Goal: Find specific page/section: Find specific page/section

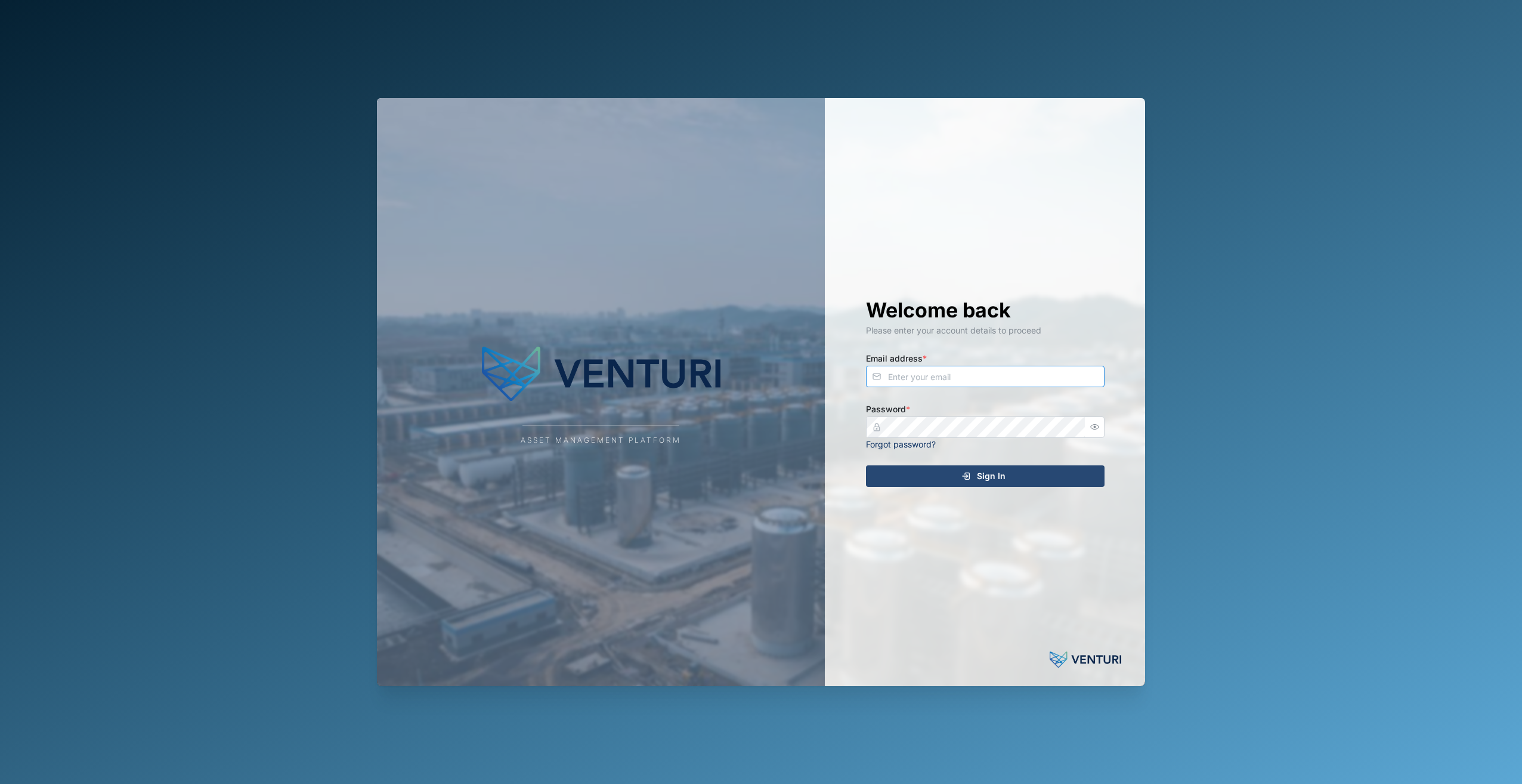
type input "admin@venturi.io"
click at [1022, 468] on div "Sign In" at bounding box center [984, 476] width 219 height 20
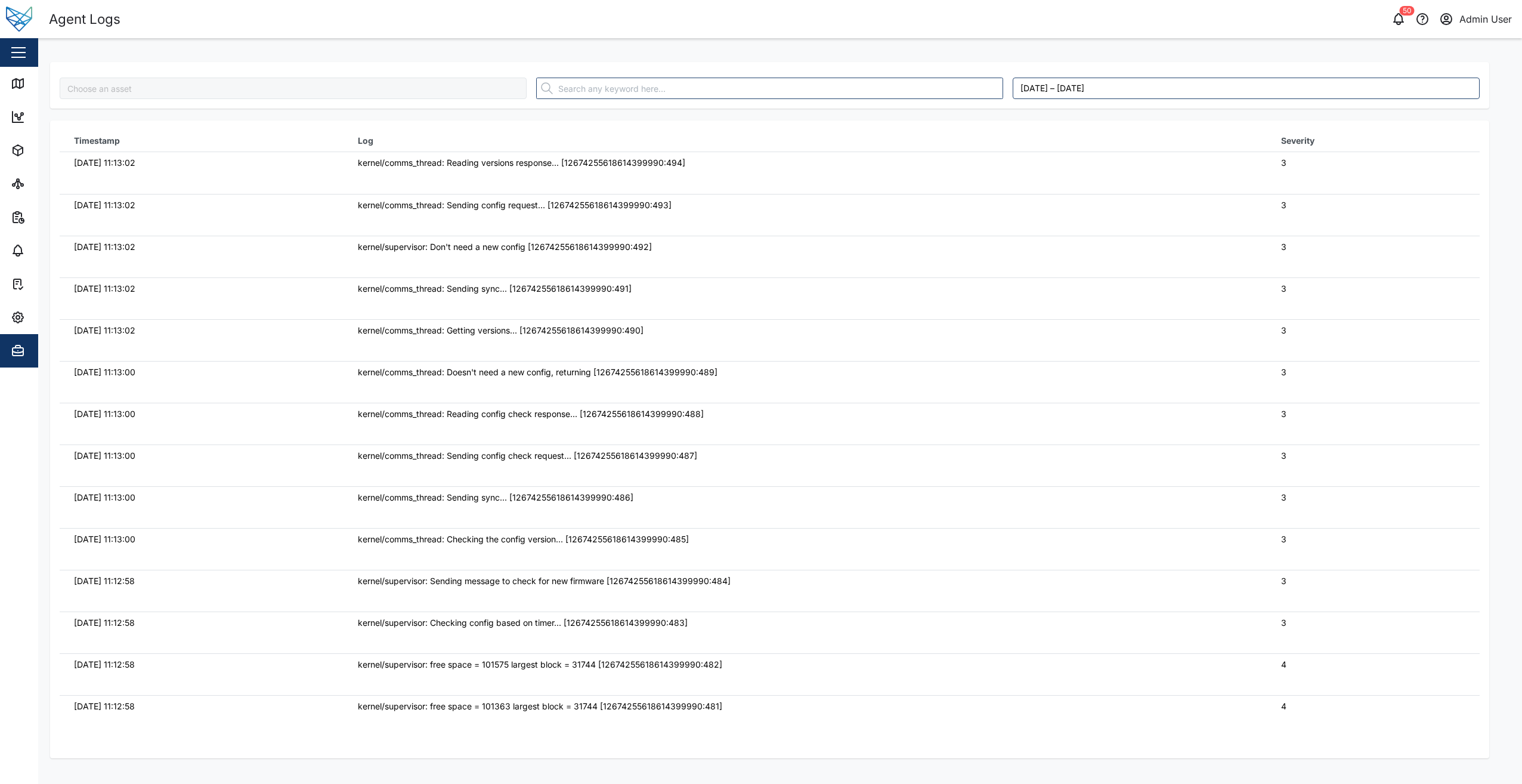
type input "BGngI0I2GfAumuHauYzEgjkXNSZYN_a7yQ-RTJiBIxI"
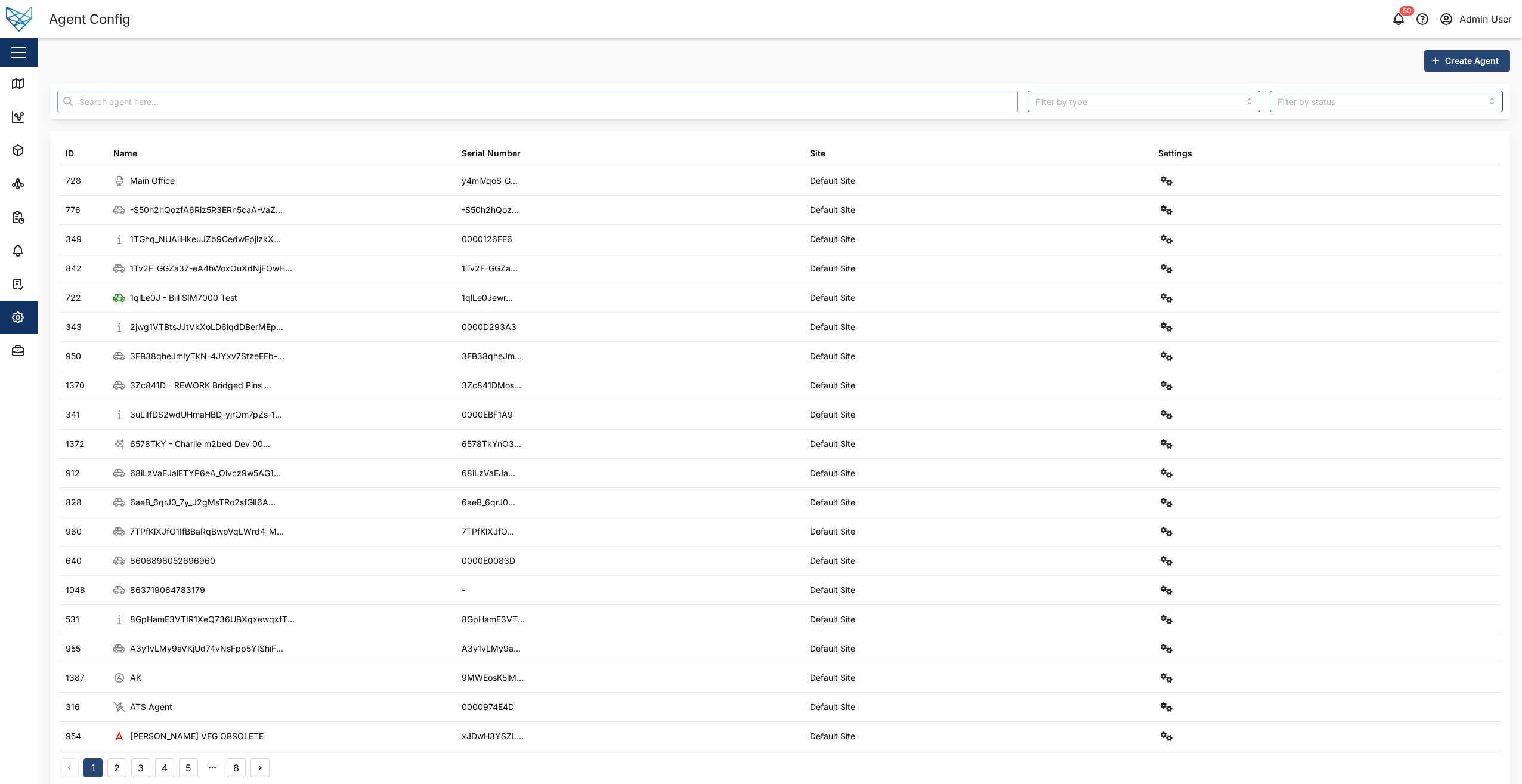
click at [250, 93] on input "text" at bounding box center [538, 101] width 961 height 22
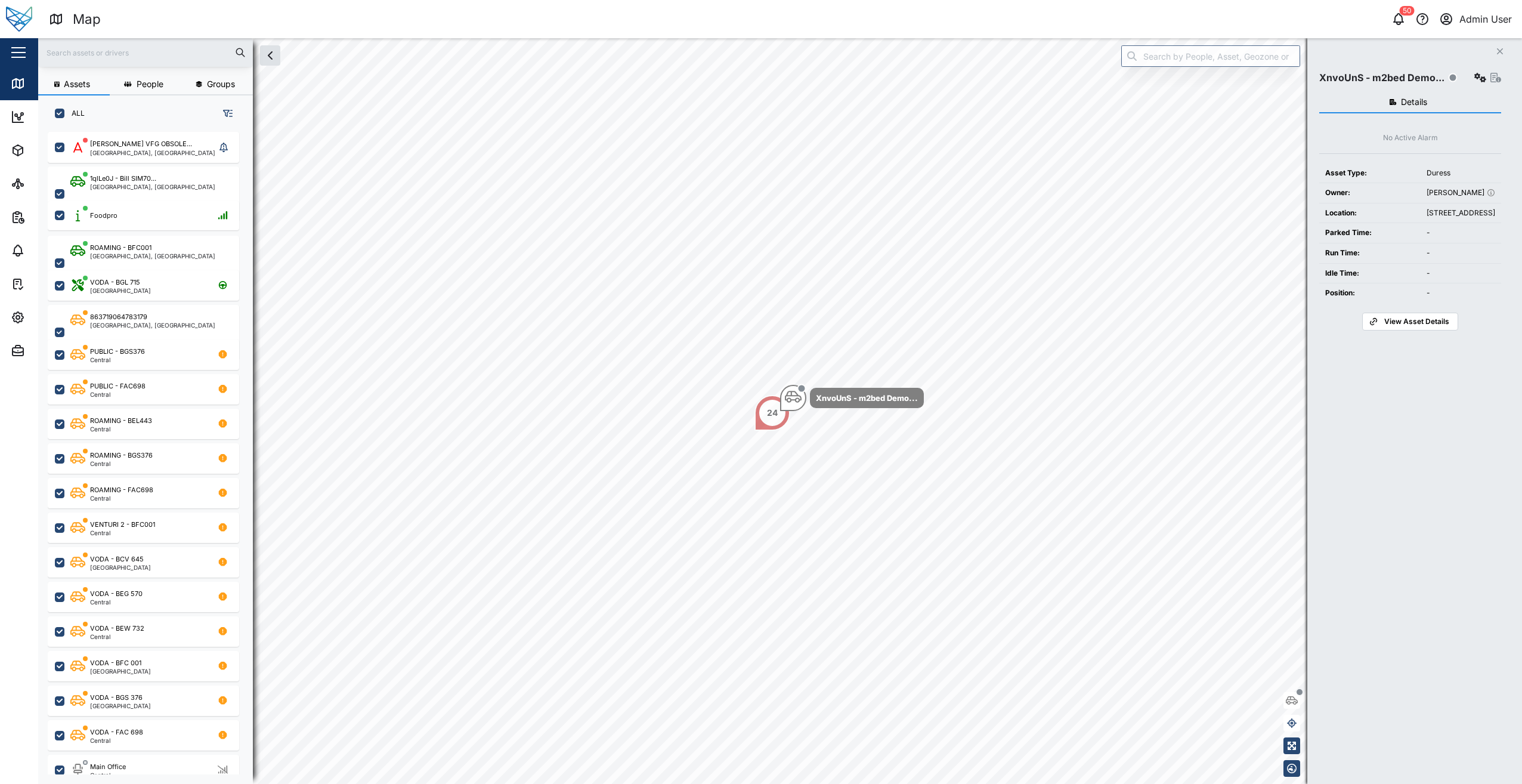
click at [139, 58] on input "text" at bounding box center [146, 53] width 200 height 18
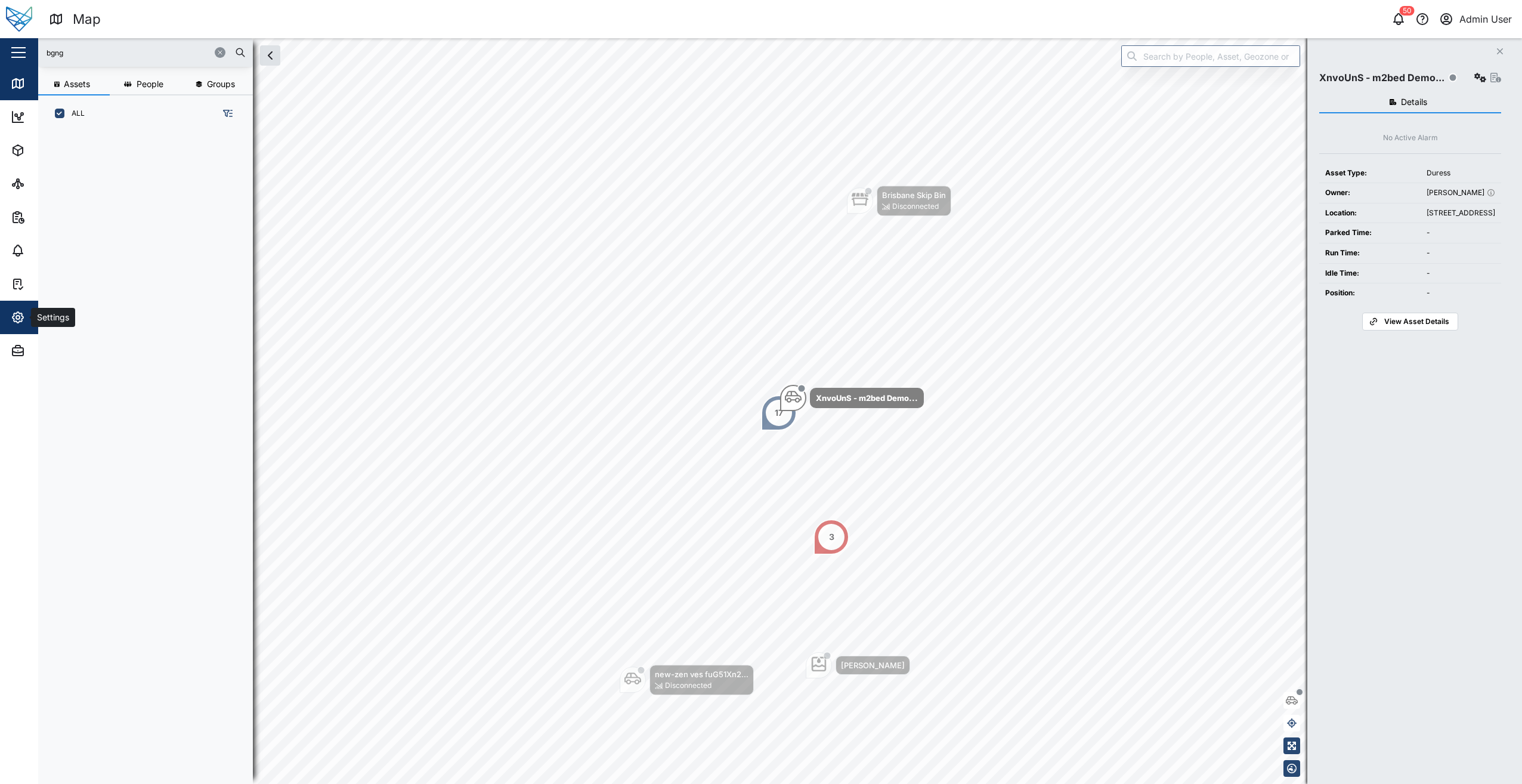
type input "bgng"
click at [27, 312] on div "Settings" at bounding box center [65, 317] width 109 height 14
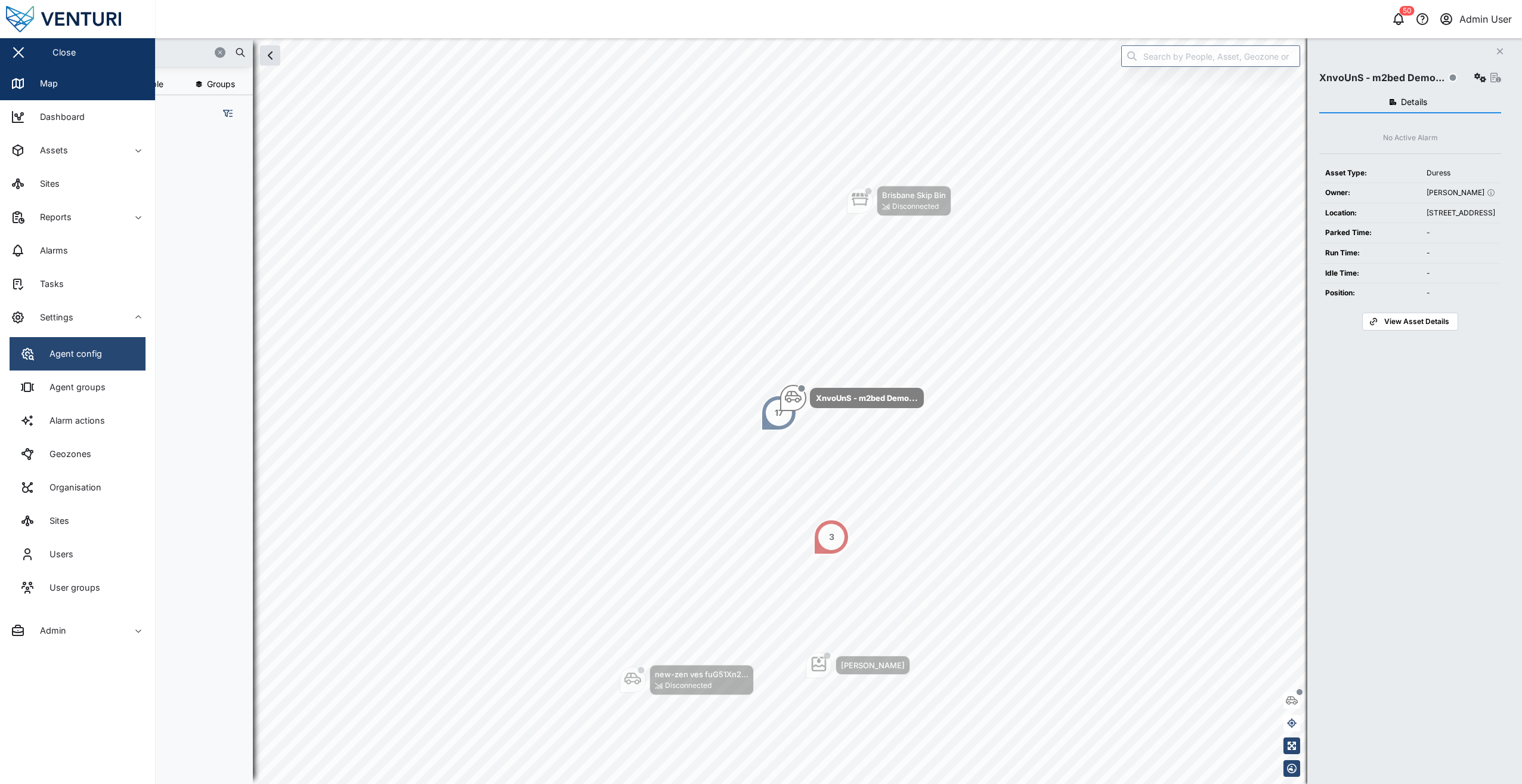
click at [103, 356] on link "Agent config" at bounding box center [77, 354] width 136 height 34
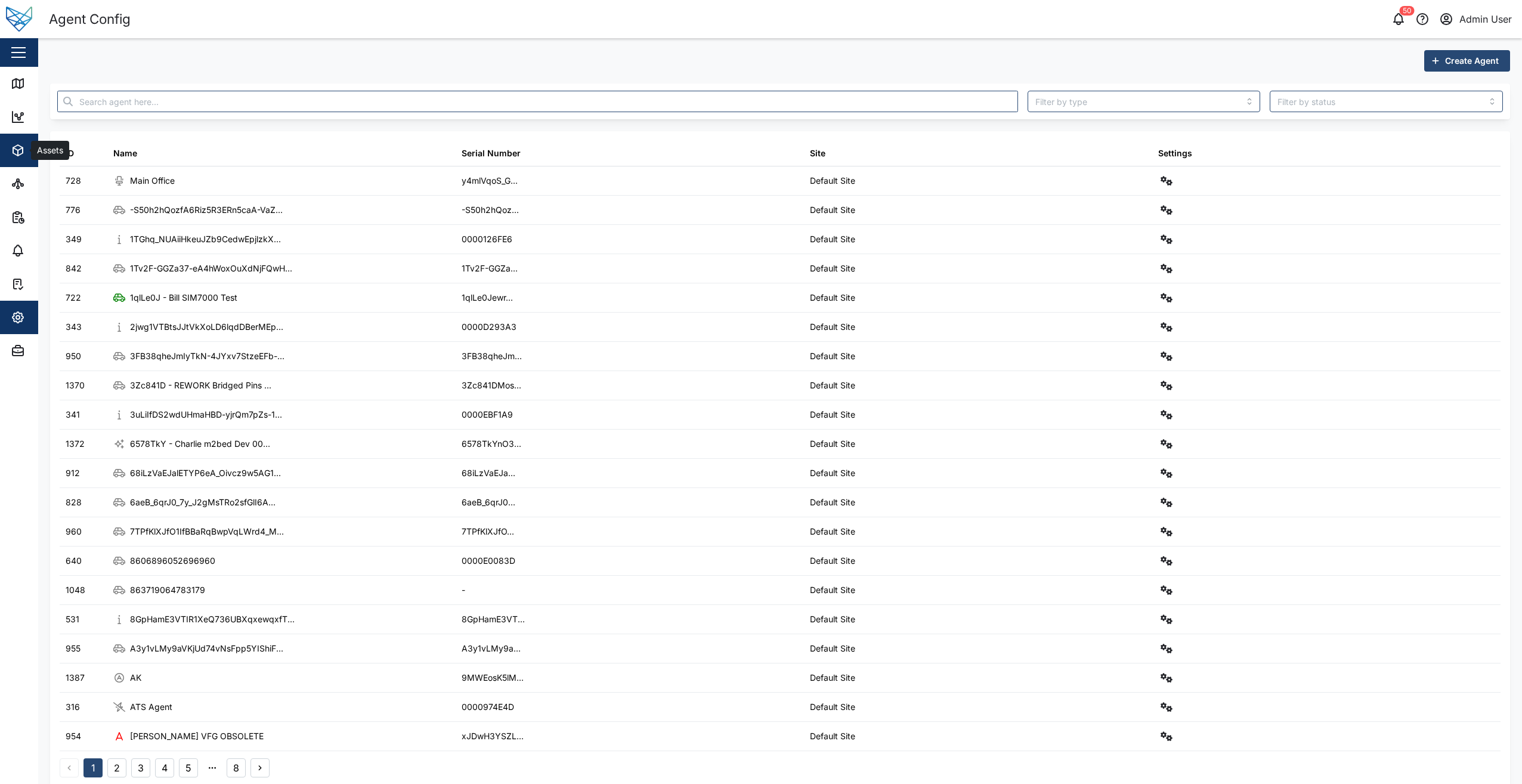
click at [14, 158] on span "Assets" at bounding box center [65, 150] width 109 height 34
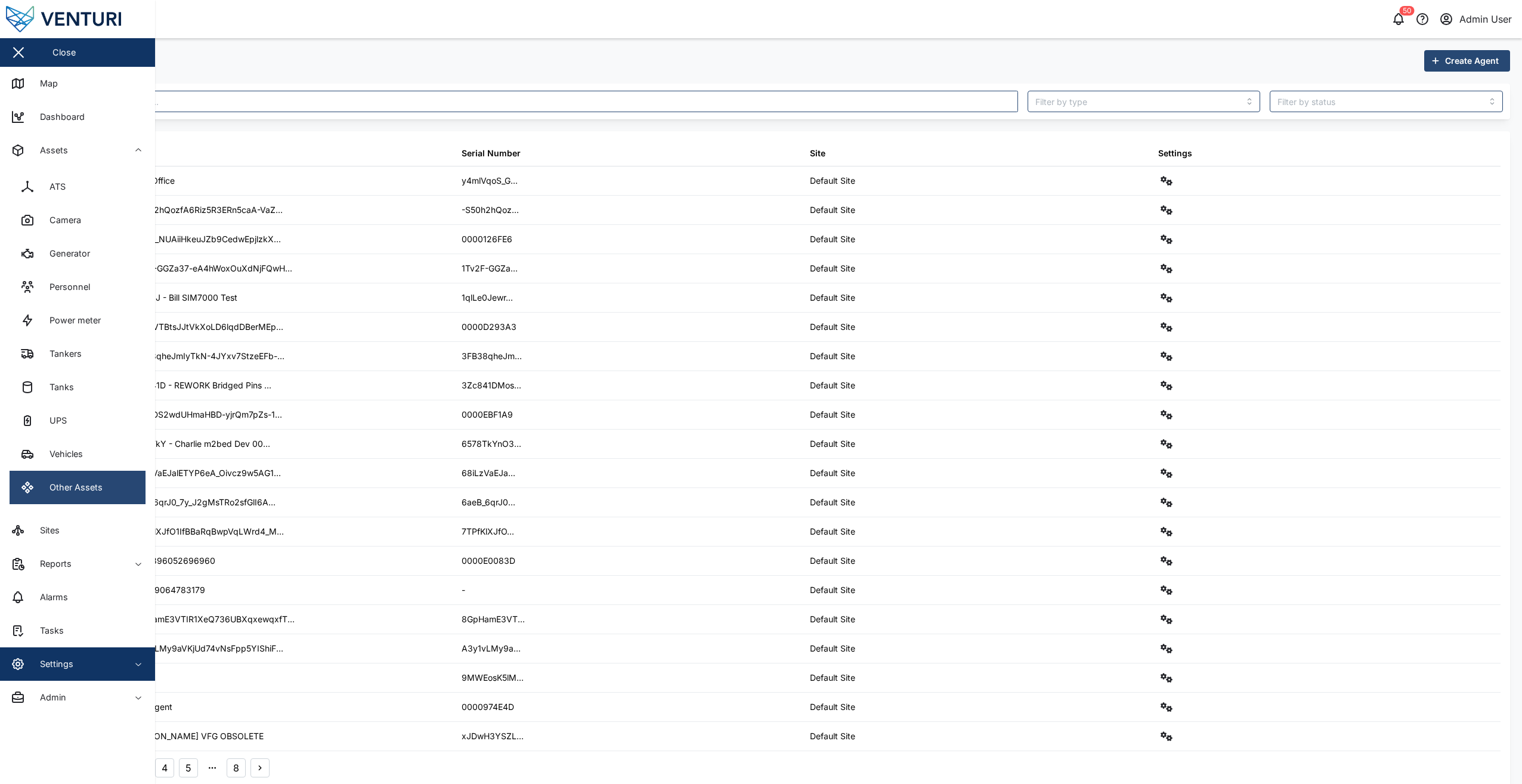
click at [124, 489] on link "Other Assets" at bounding box center [77, 487] width 136 height 34
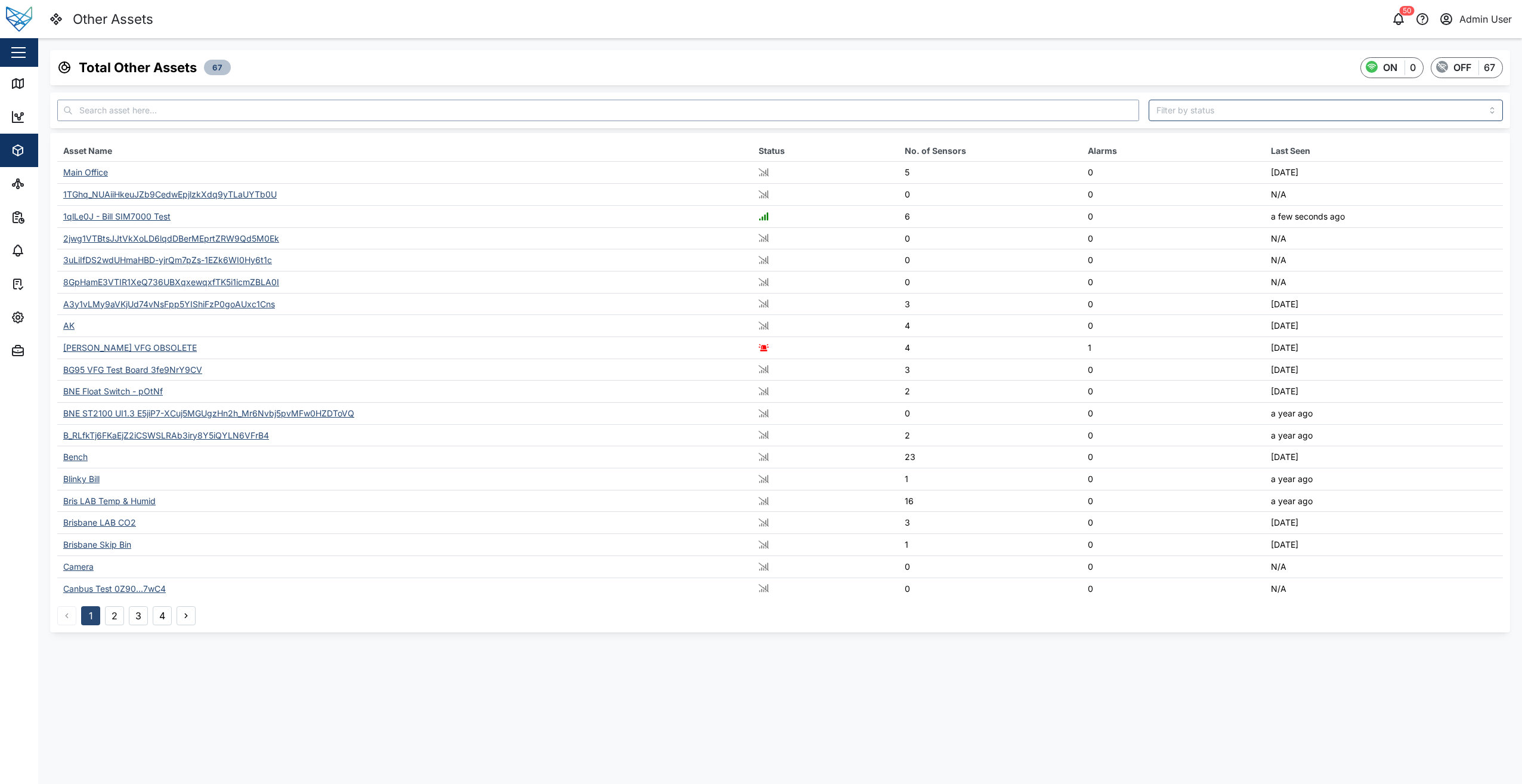
click at [245, 113] on input "text" at bounding box center [598, 110] width 1082 height 22
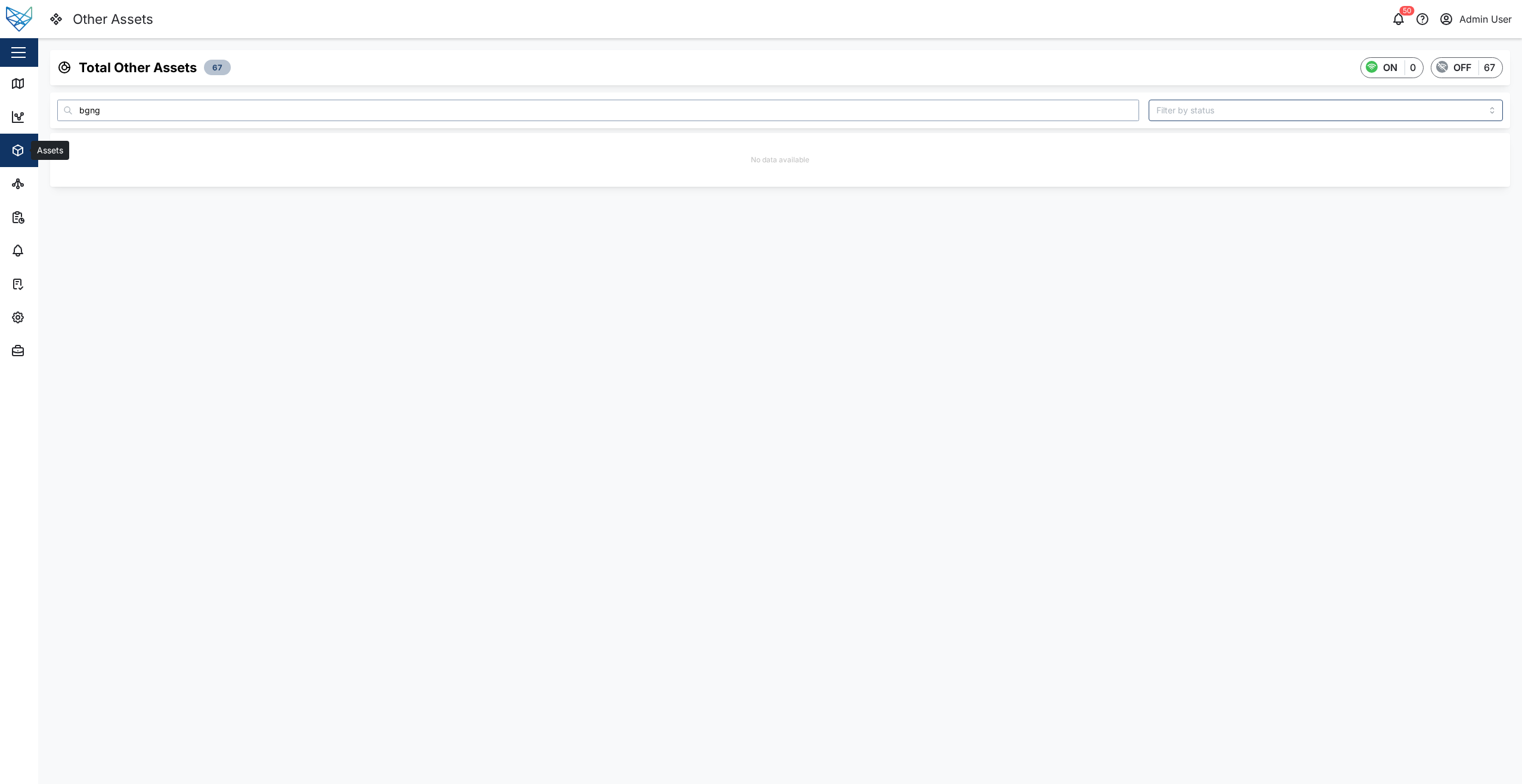
type input "bgng"
click at [22, 156] on icon "button" at bounding box center [18, 150] width 14 height 14
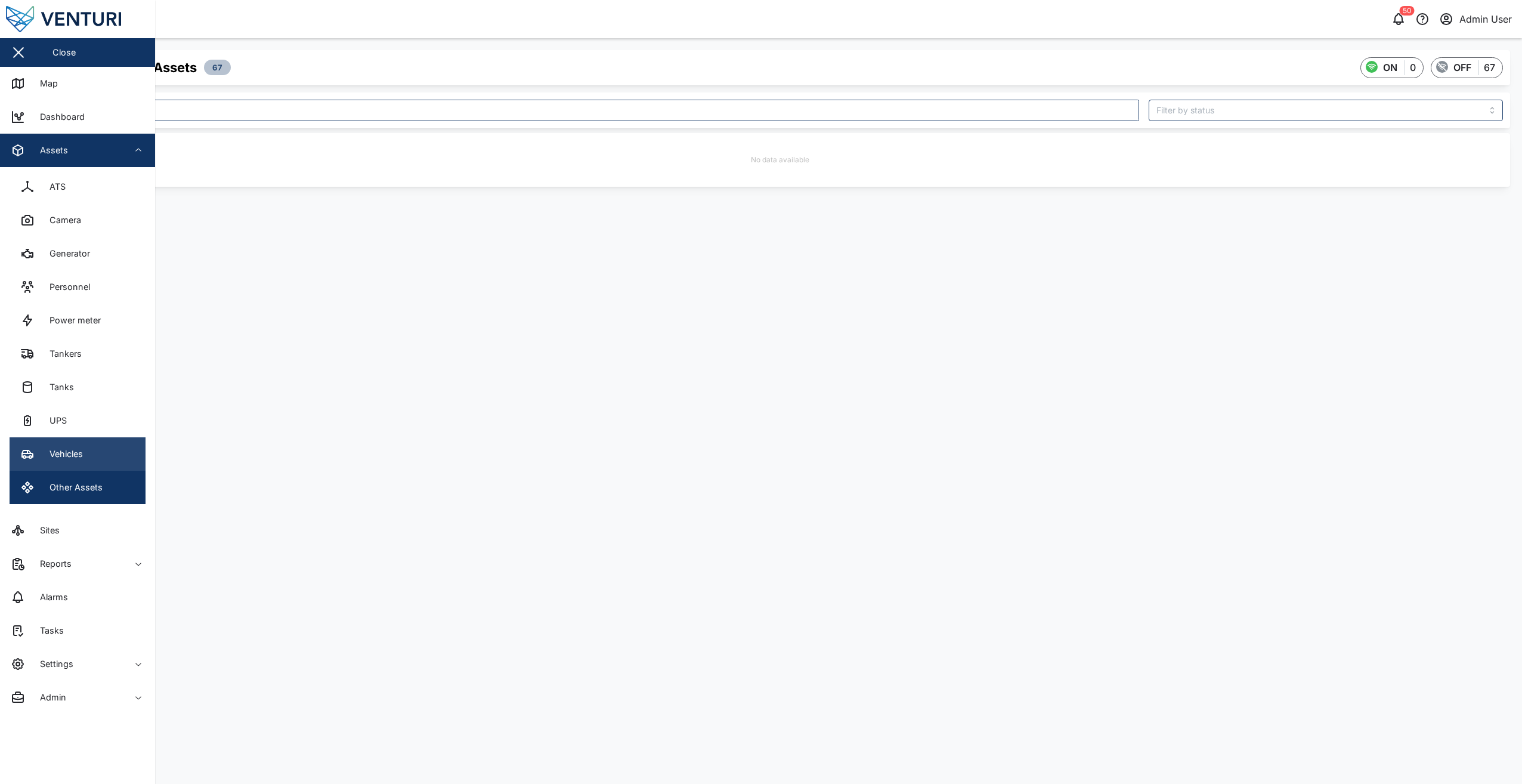
click at [34, 443] on link "Vehicles" at bounding box center [77, 454] width 136 height 34
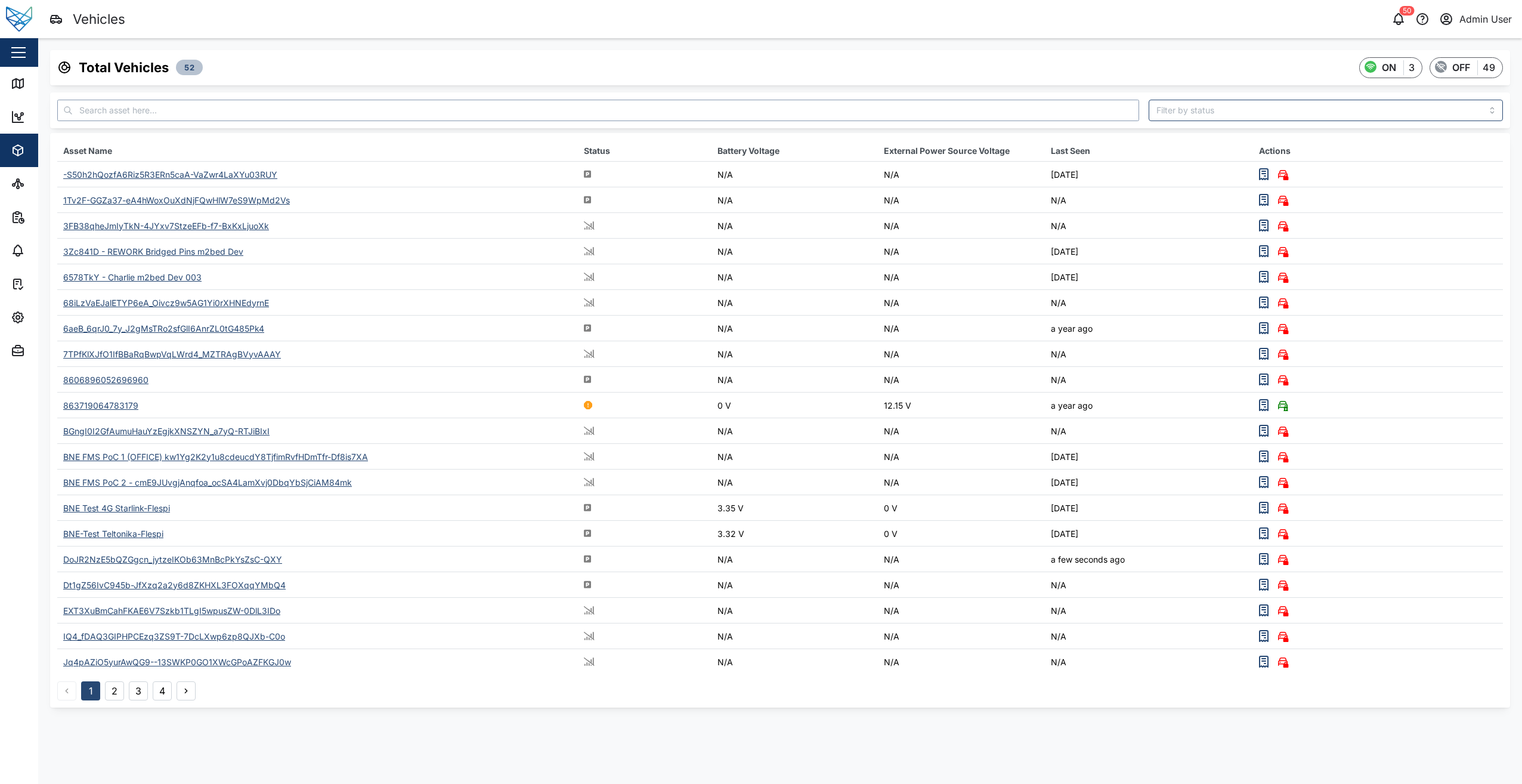
click at [203, 108] on input "text" at bounding box center [598, 110] width 1082 height 22
click at [232, 433] on div "BGngI0I2GfAumuHauYzEgjkXNSZYN_a7yQ-RTJiBIxI" at bounding box center [166, 430] width 206 height 10
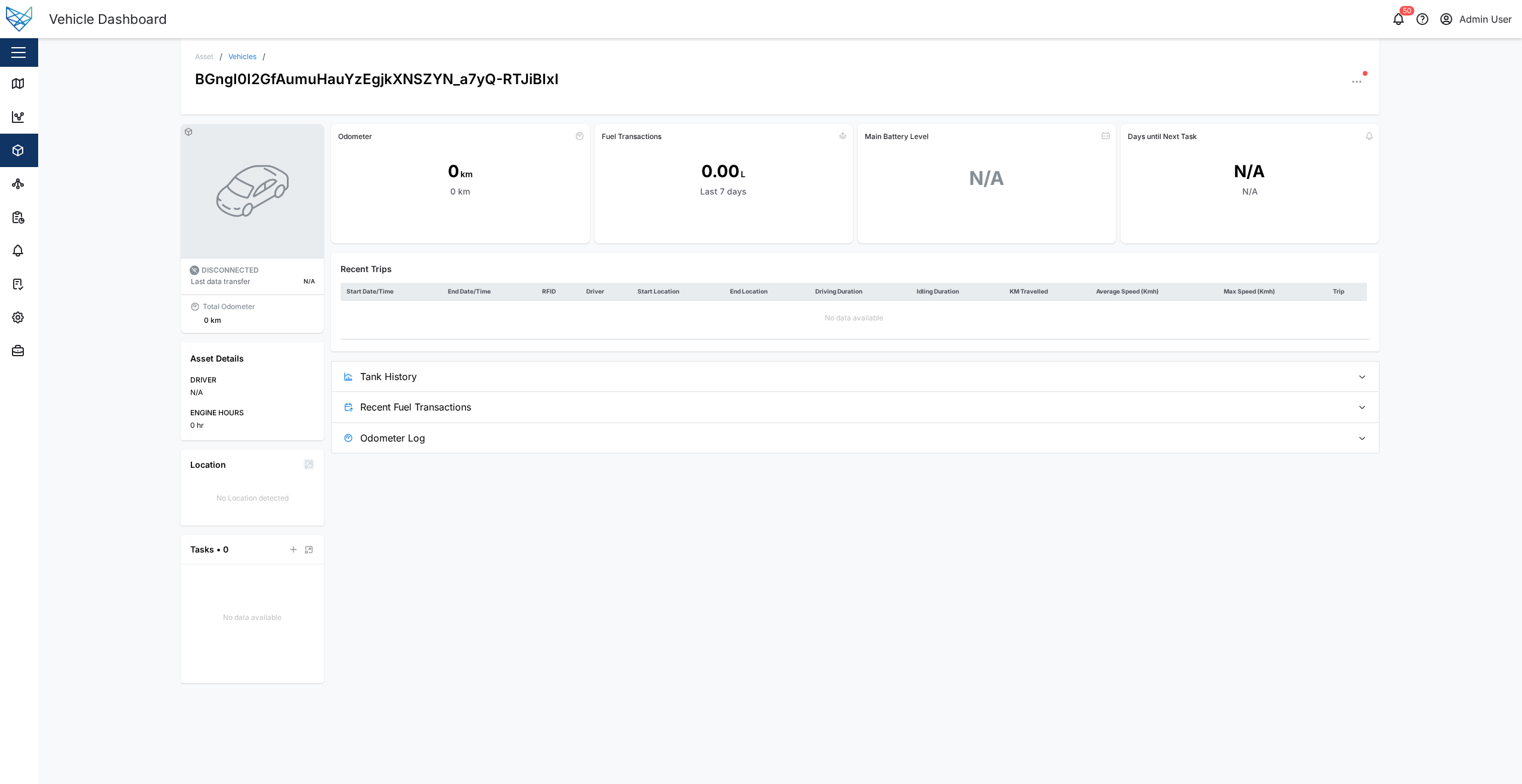
click at [1352, 84] on icon "button" at bounding box center [1357, 82] width 12 height 12
click at [1298, 242] on div "Field Gateway" at bounding box center [1311, 247] width 88 height 11
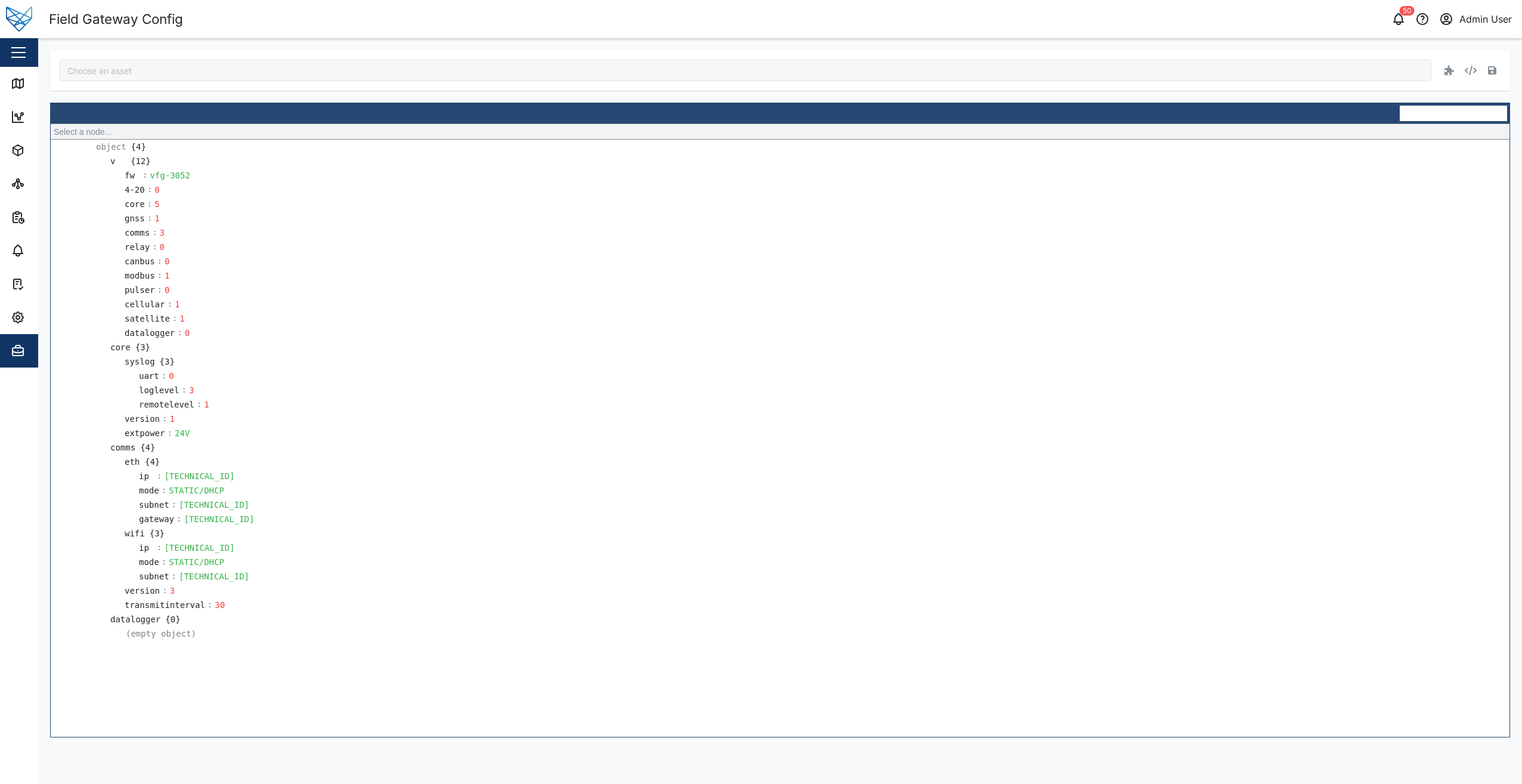
type input "BGngI0I2GfAumuHauYzEgjkXNSZYN_a7yQ-RTJiBIxI"
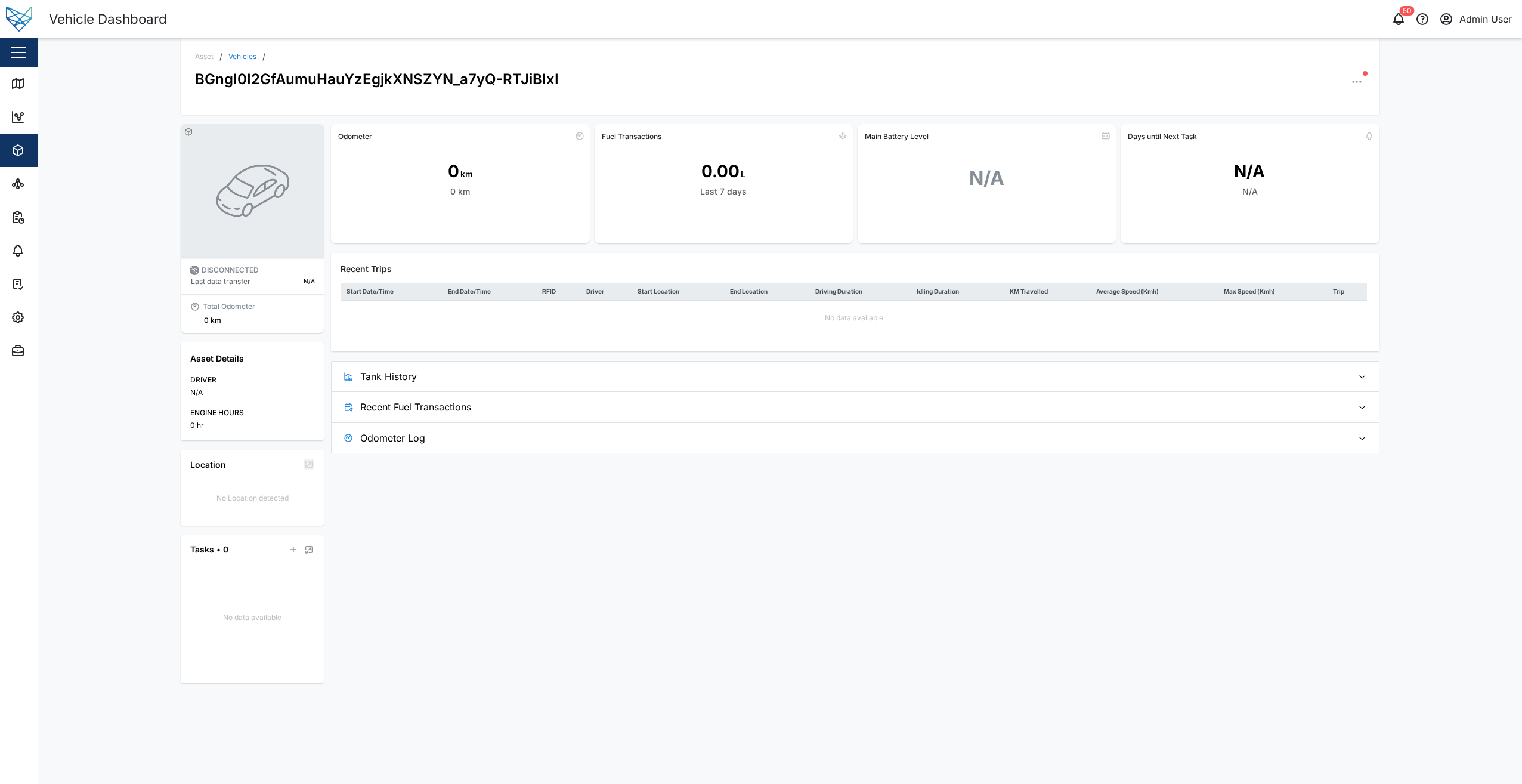
click at [1358, 84] on icon "button" at bounding box center [1357, 82] width 12 height 12
click at [1298, 150] on div "Event Logs" at bounding box center [1311, 146] width 88 height 11
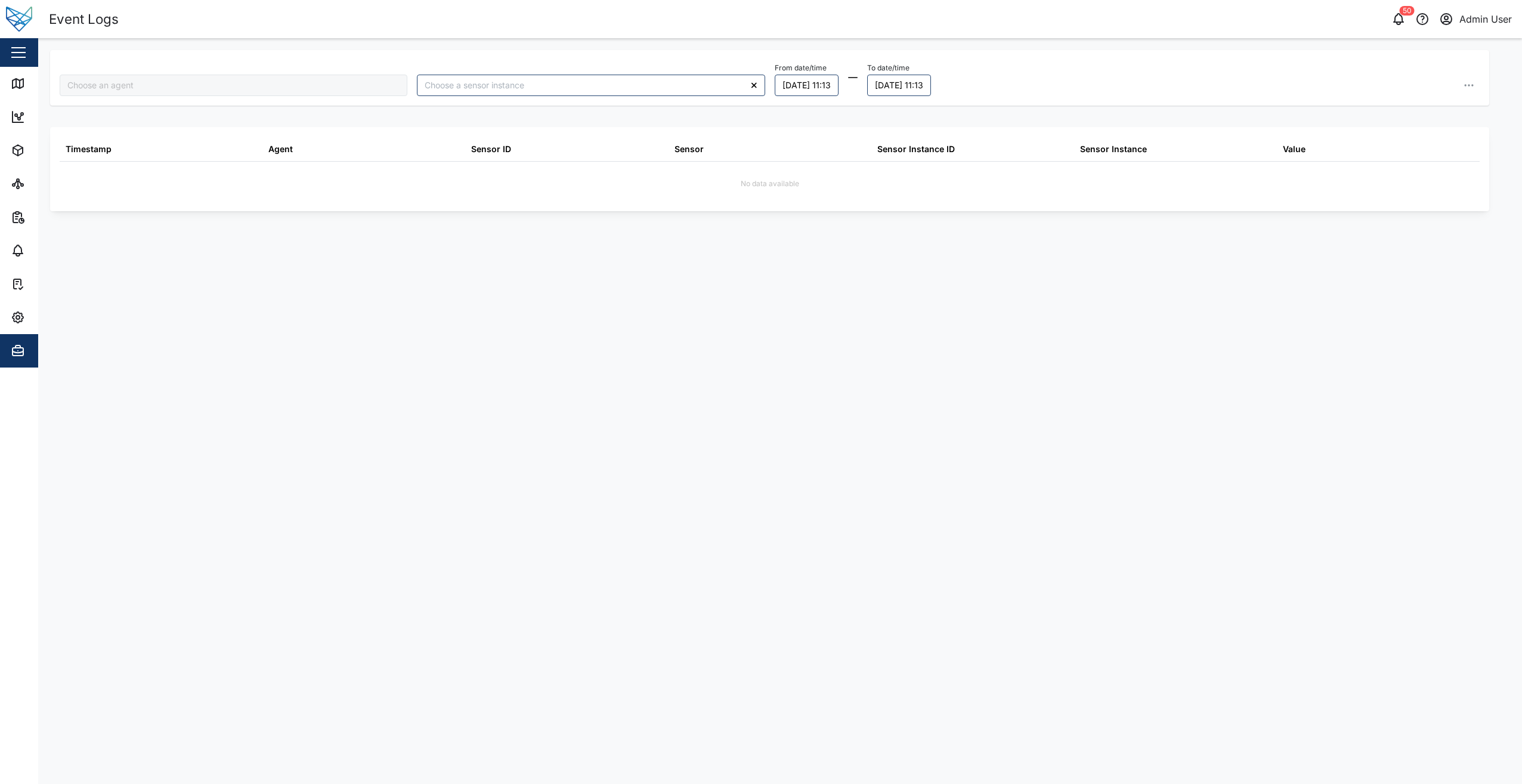
type input "BGngI0I2GfAumuHauYzEgjkXNSZYN_a7yQ-RTJiBIxI"
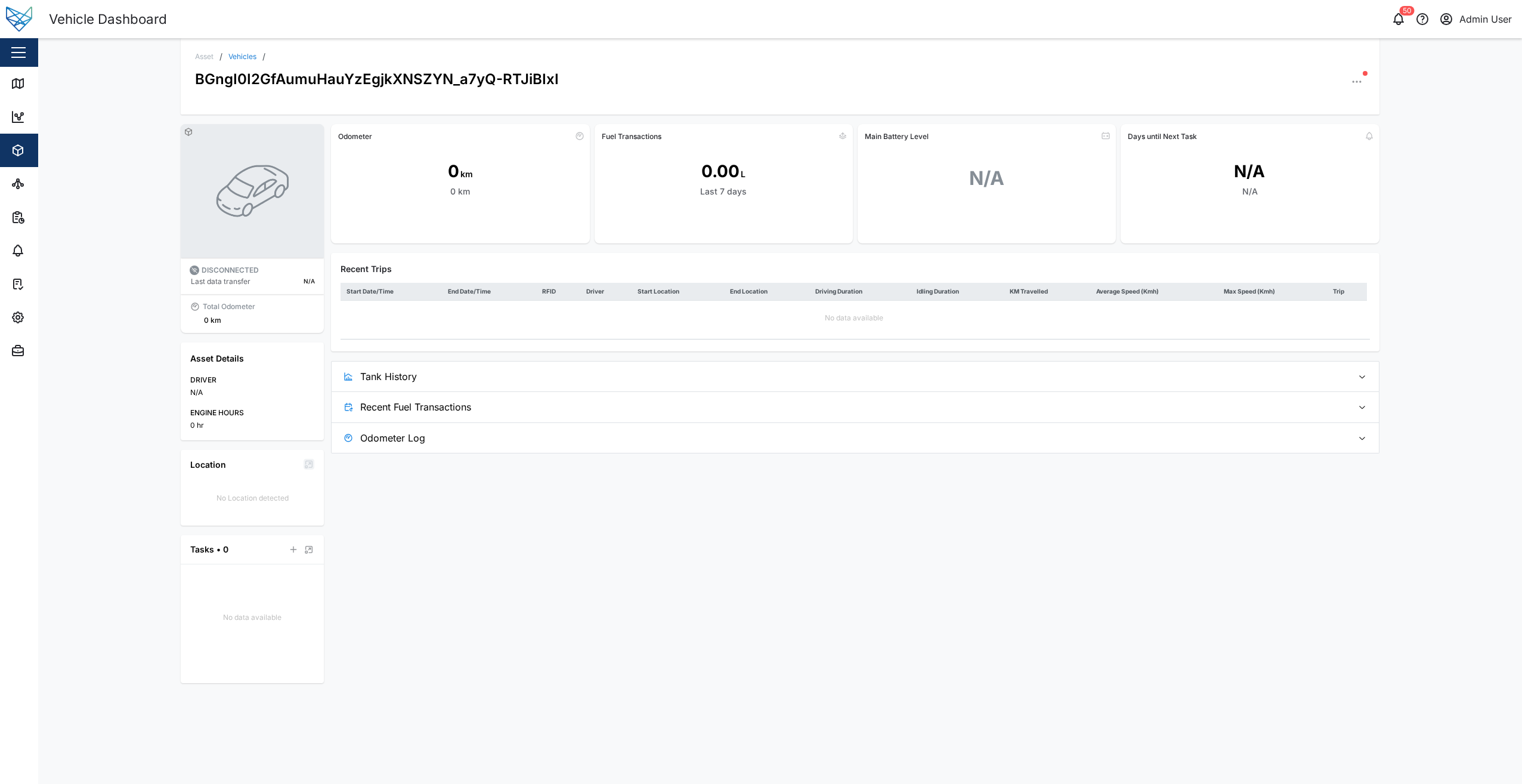
click at [1366, 86] on div "Asset / Vehicles / BGngI0I2GfAumuHauYzEgjkXNSZYN_a7yQ-RTJiBIxI" at bounding box center [780, 76] width 1199 height 76
click at [1360, 82] on icon "button" at bounding box center [1357, 82] width 12 height 12
click at [1302, 227] on div "Asset Logs" at bounding box center [1311, 226] width 88 height 11
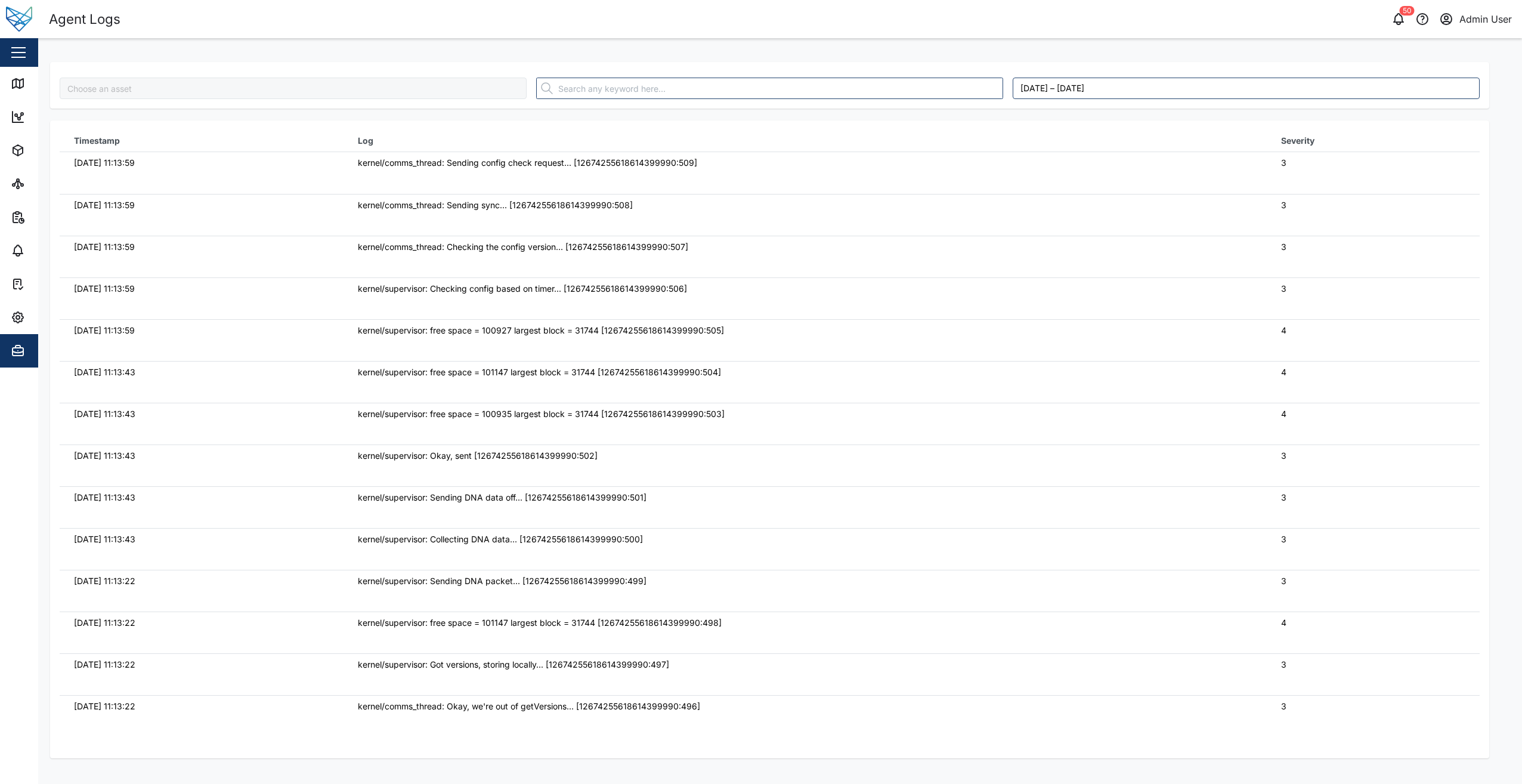
type input "BGngI0I2GfAumuHauYzEgjkXNSZYN_a7yQ-RTJiBIxI"
